Goal: Check status: Check status

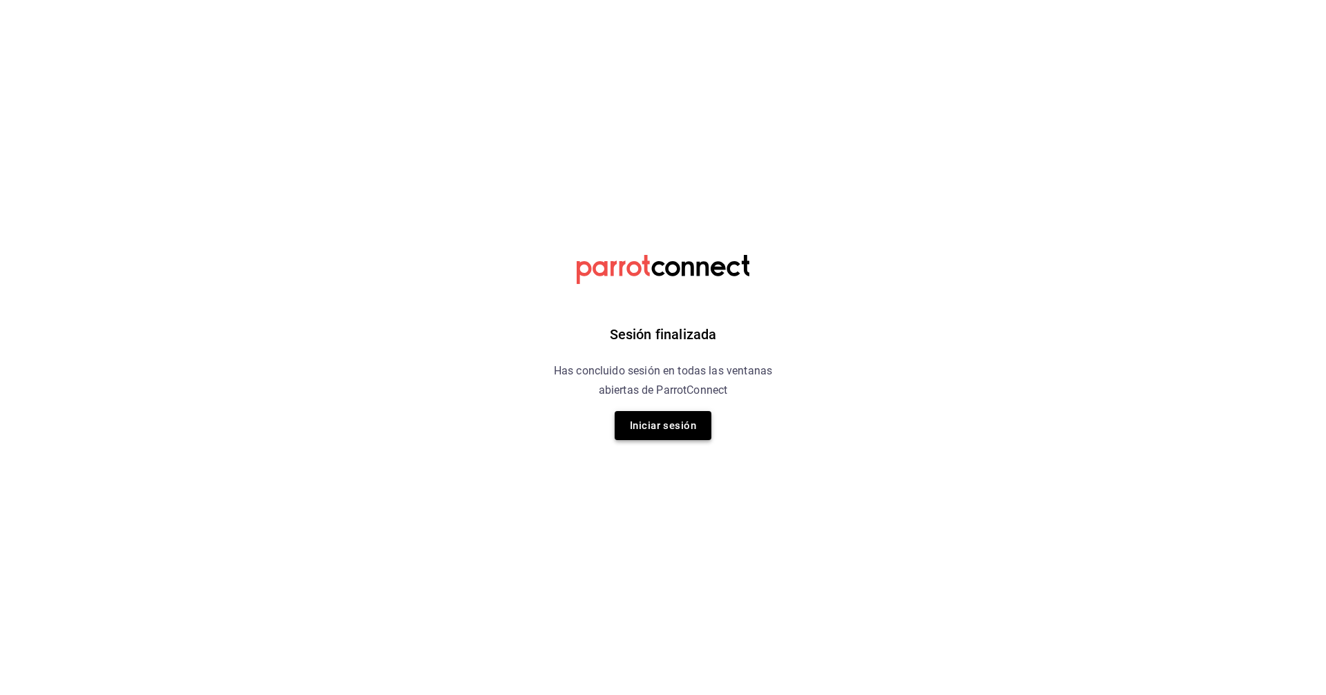
click at [660, 426] on button "Iniciar sesión" at bounding box center [663, 425] width 97 height 29
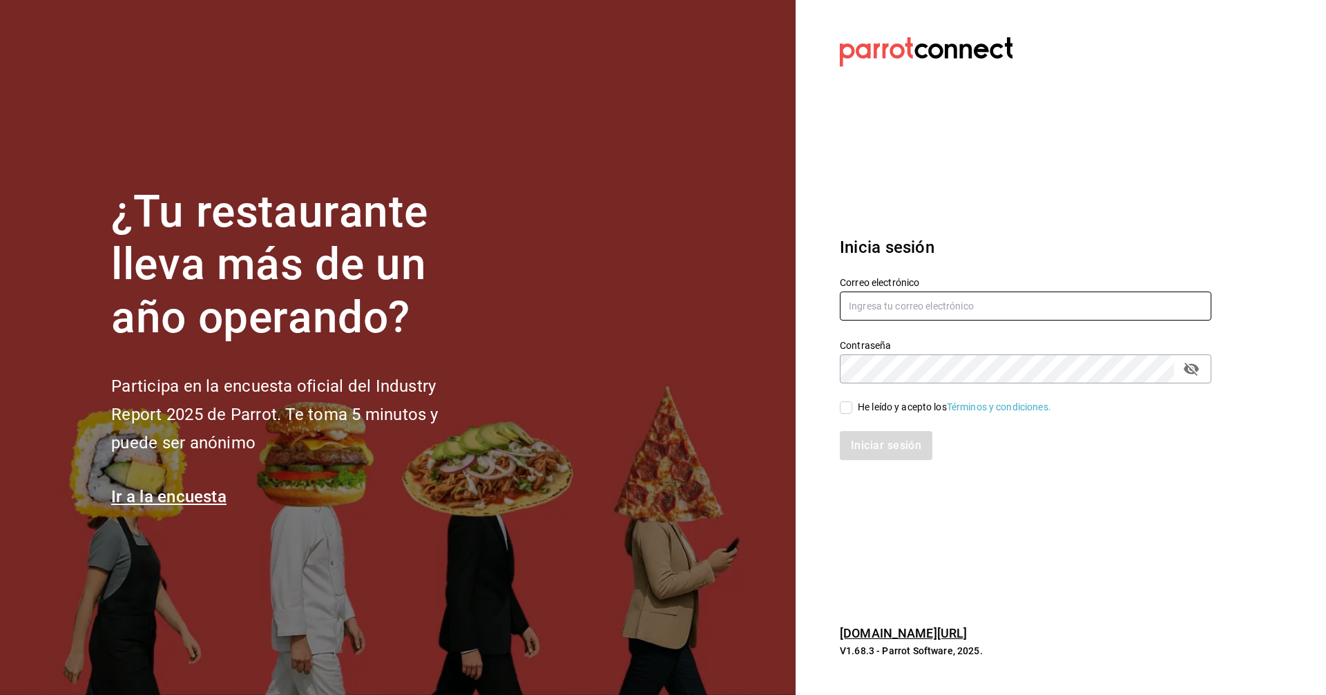
drag, startPoint x: 954, startPoint y: 298, endPoint x: 955, endPoint y: 314, distance: 15.3
click at [660, 298] on input "text" at bounding box center [1026, 305] width 372 height 29
type input "[EMAIL_ADDRESS][DOMAIN_NAME]"
click at [660, 411] on span "He leído y acepto los Términos y condiciones." at bounding box center [951, 407] width 199 height 15
click at [660, 411] on input "He leído y acepto los Términos y condiciones." at bounding box center [846, 407] width 12 height 12
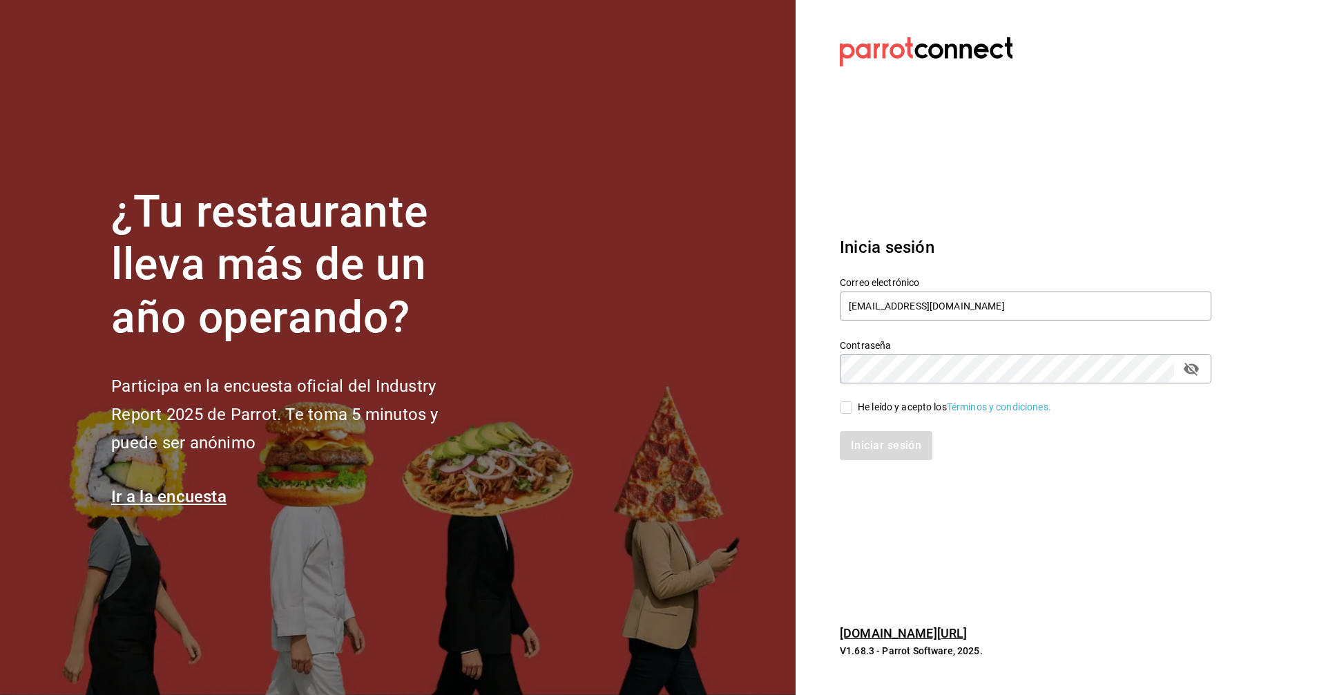
checkbox input "true"
click at [660, 428] on div "Iniciar sesión" at bounding box center [1017, 437] width 388 height 46
click at [660, 434] on button "Iniciar sesión" at bounding box center [887, 445] width 94 height 29
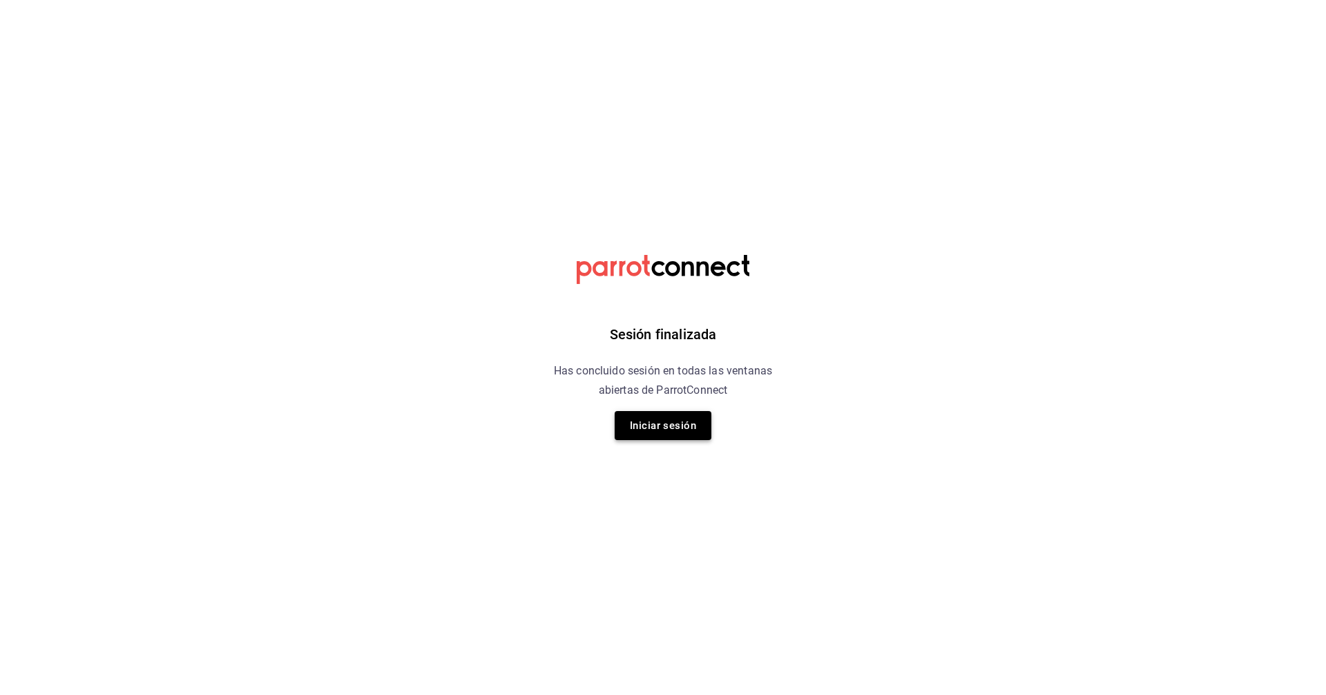
click at [622, 427] on button "Iniciar sesión" at bounding box center [663, 425] width 97 height 29
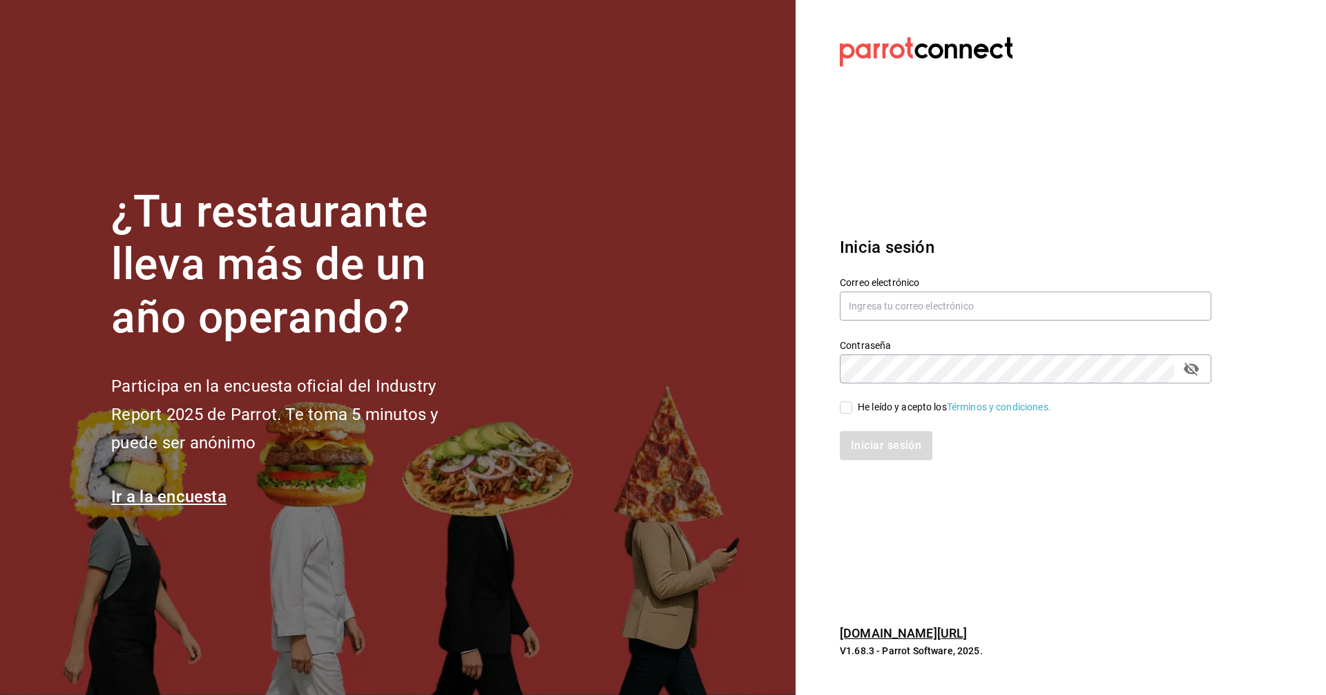
click at [885, 321] on div "Correo electrónico" at bounding box center [1026, 299] width 372 height 46
click at [884, 310] on input "text" at bounding box center [1026, 305] width 372 height 29
type input "[EMAIL_ADDRESS][DOMAIN_NAME]"
click at [844, 409] on input "He leído y acepto los Términos y condiciones." at bounding box center [846, 407] width 12 height 12
checkbox input "true"
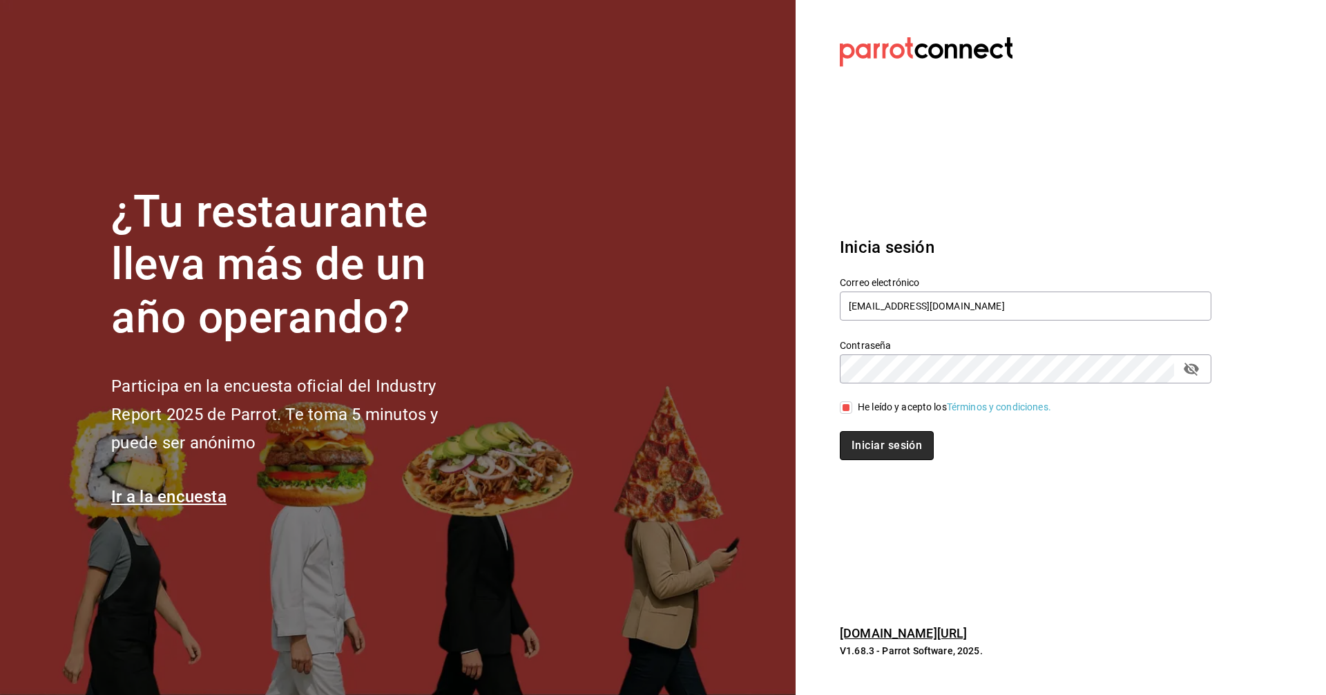
click at [849, 439] on button "Iniciar sesión" at bounding box center [887, 445] width 94 height 29
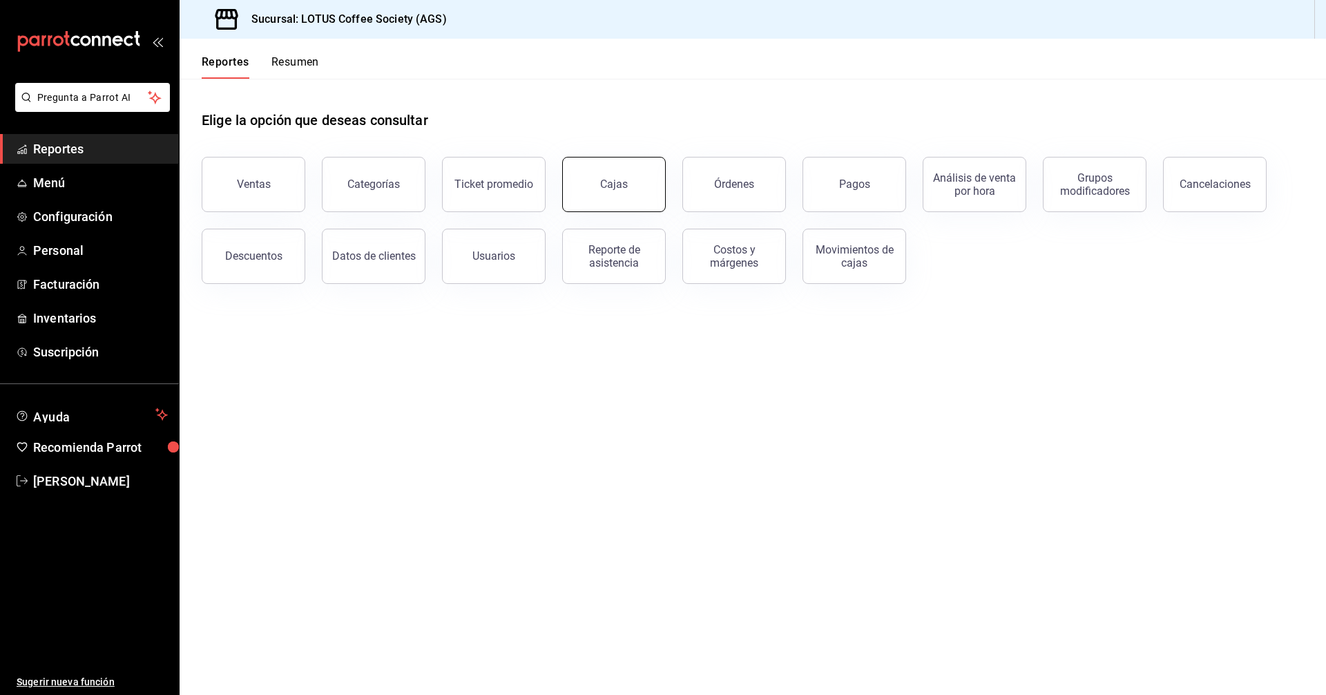
click at [625, 172] on button "Cajas" at bounding box center [614, 184] width 104 height 55
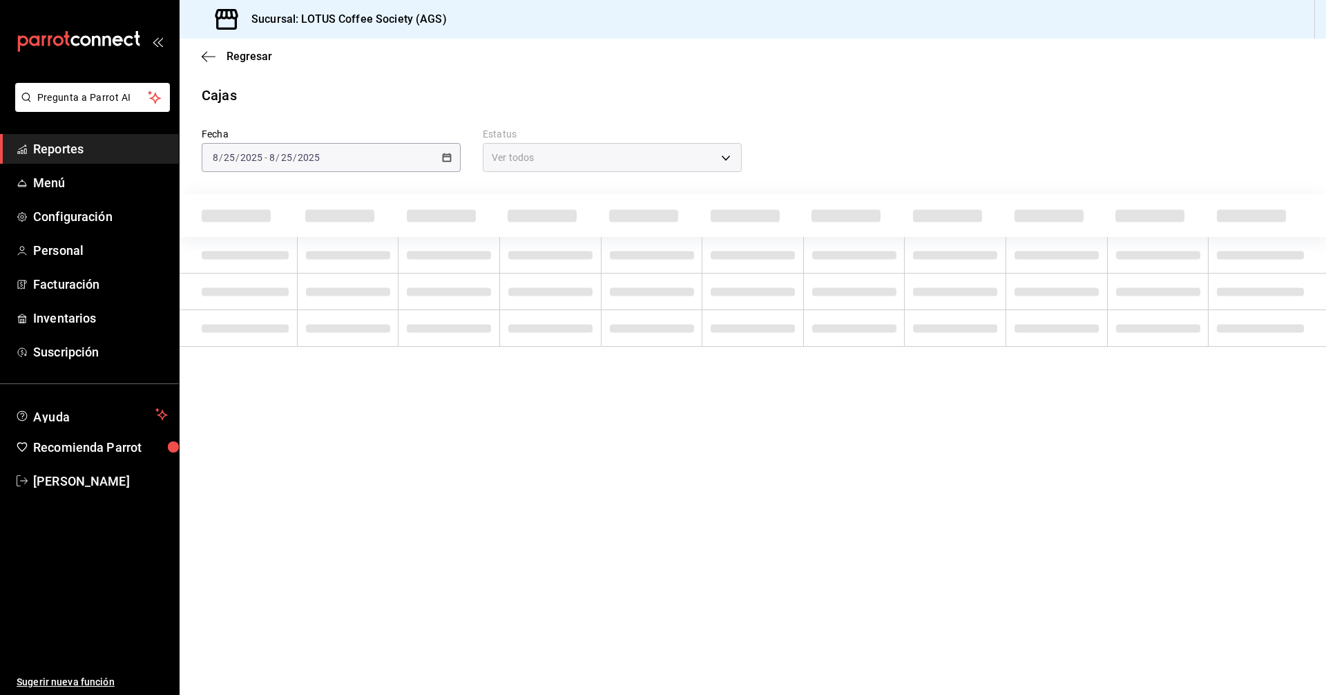
click at [367, 153] on div "2025-08-25 8 / 25 / 2025 - 2025-08-25 8 / 25 / 2025" at bounding box center [331, 157] width 259 height 29
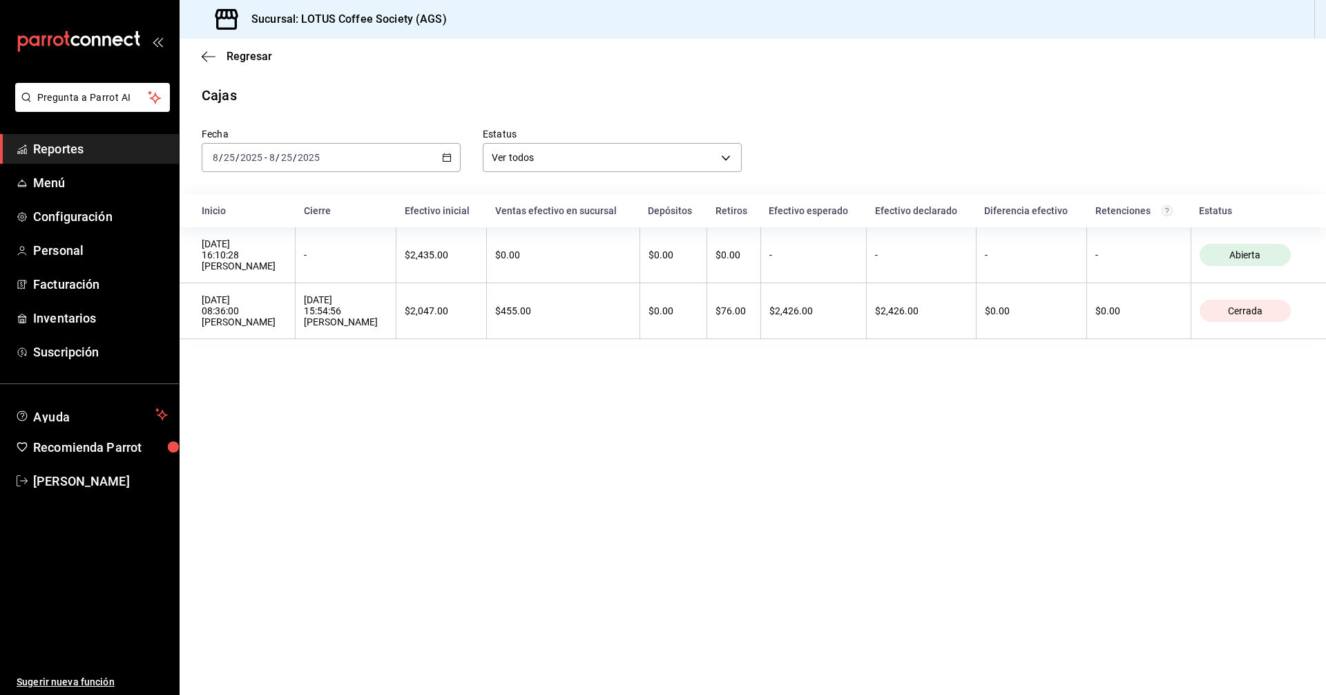
click at [353, 158] on div "2025-08-25 8 / 25 / 2025 - 2025-08-25 8 / 25 / 2025" at bounding box center [331, 157] width 259 height 29
click at [240, 364] on li "Rango de fechas" at bounding box center [266, 354] width 129 height 31
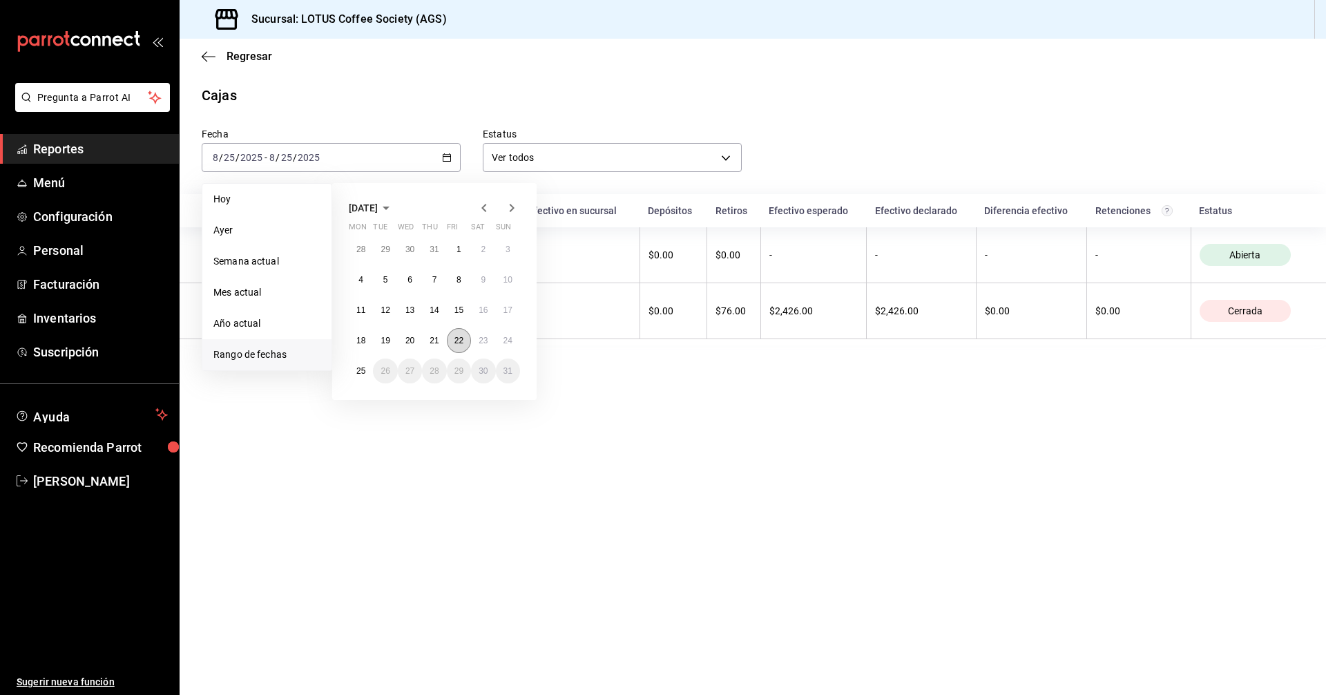
click at [458, 342] on abbr "22" at bounding box center [458, 341] width 9 height 10
click at [499, 342] on button "24" at bounding box center [508, 340] width 24 height 25
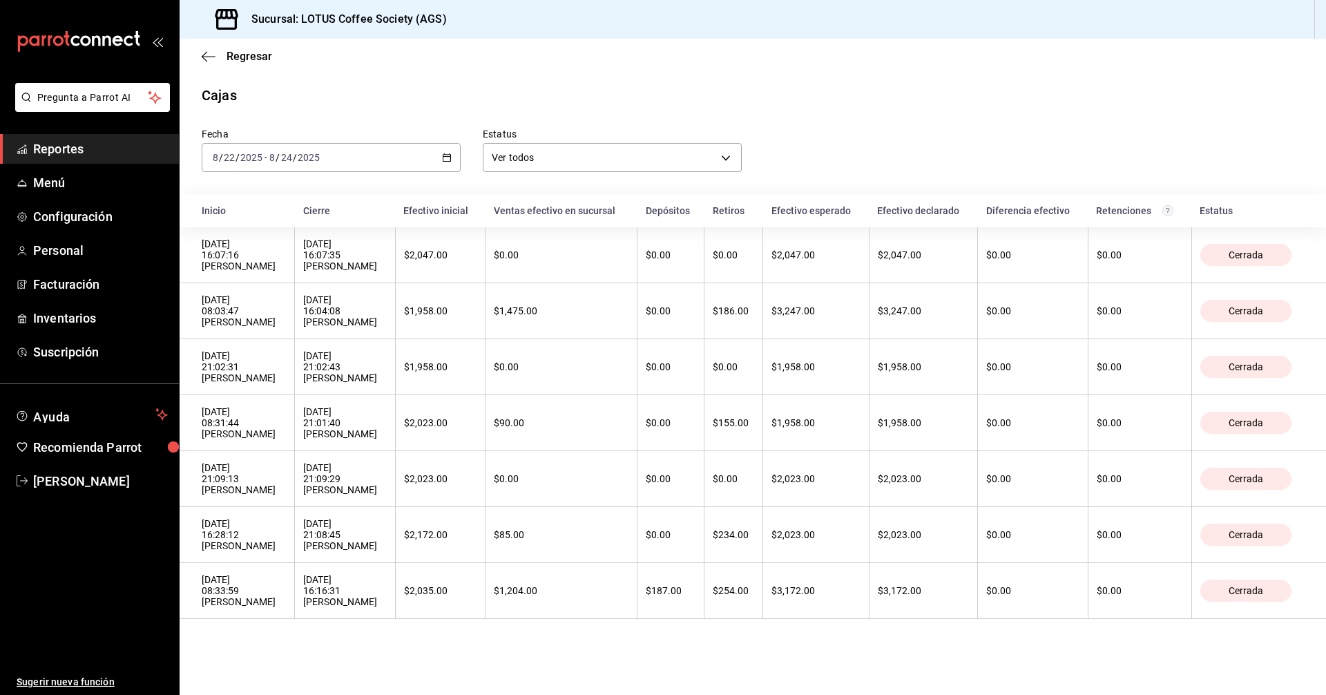
click at [356, 155] on div "2025-08-22 8 / 22 / 2025 - 2025-08-24 8 / 24 / 2025" at bounding box center [331, 157] width 259 height 29
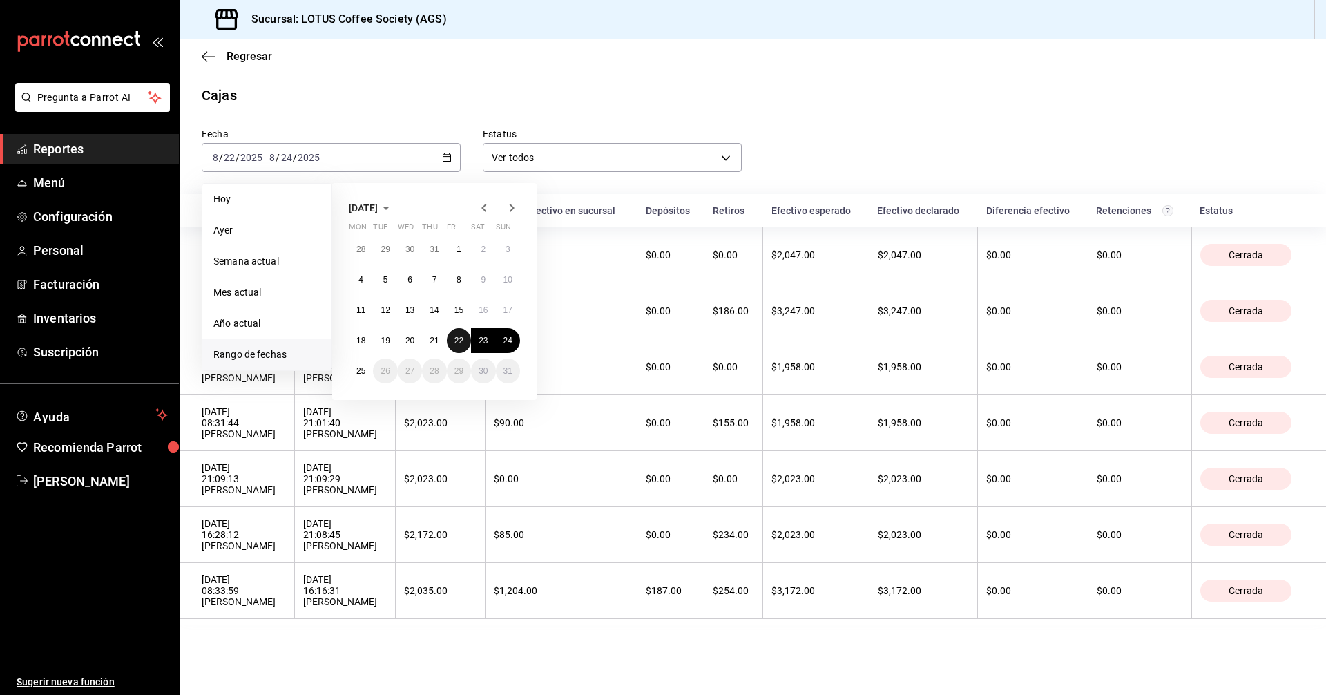
click at [459, 340] on abbr "22" at bounding box center [458, 341] width 9 height 10
click at [361, 367] on abbr "25" at bounding box center [360, 371] width 9 height 10
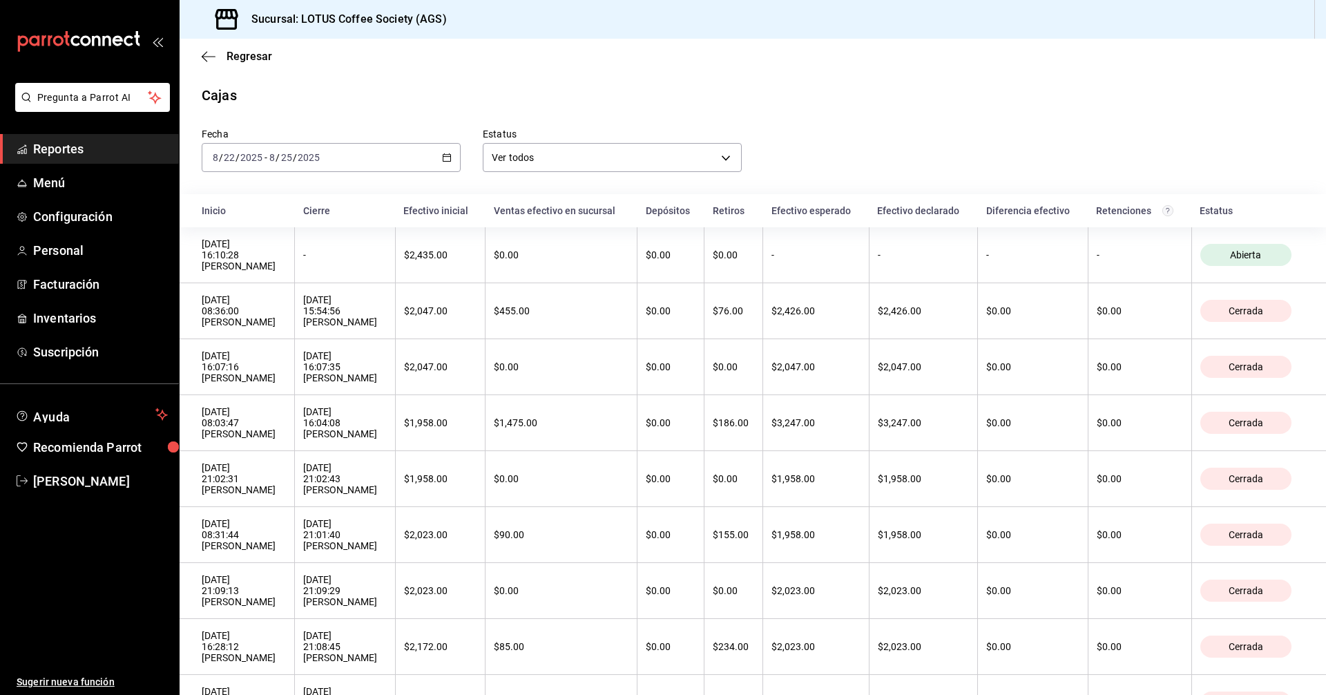
click at [311, 162] on input "2025" at bounding box center [308, 157] width 23 height 11
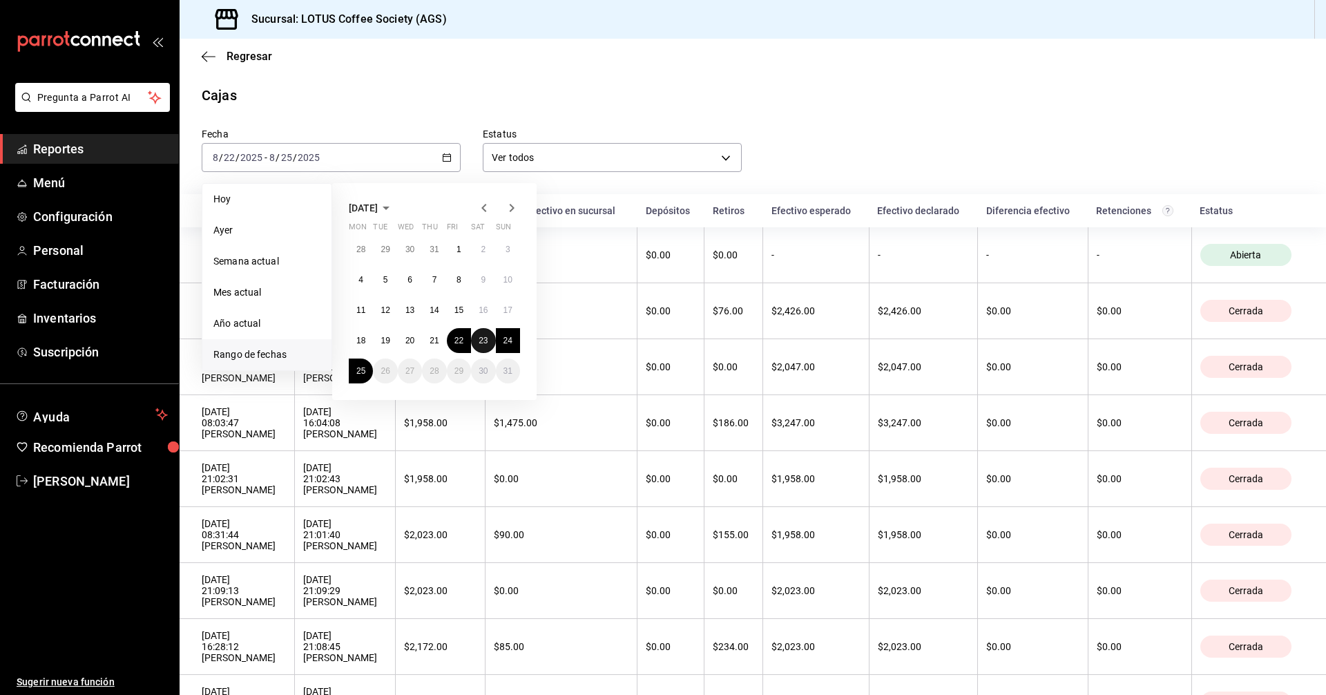
click at [493, 343] on button "23" at bounding box center [483, 340] width 24 height 25
click at [369, 367] on button "25" at bounding box center [361, 370] width 24 height 25
